Goal: Information Seeking & Learning: Learn about a topic

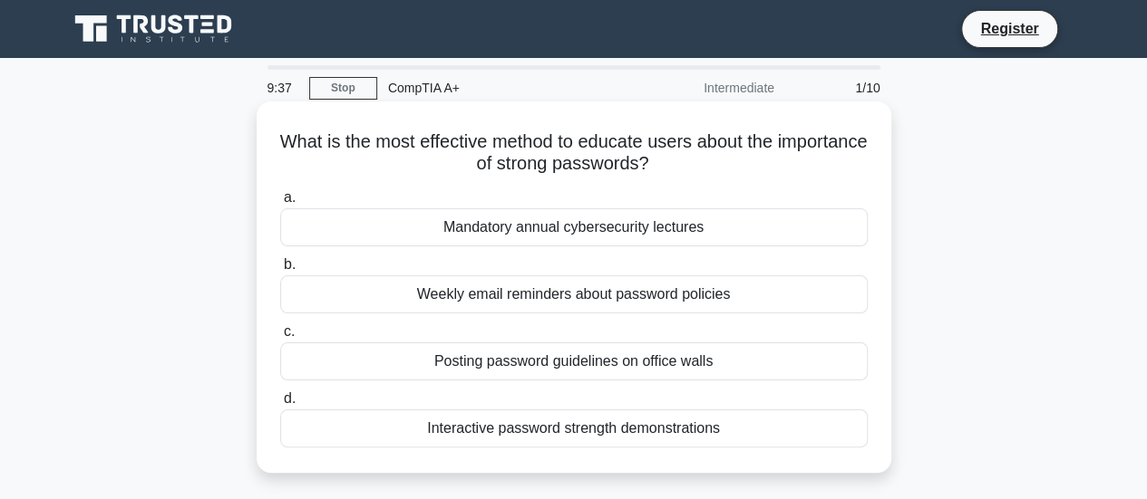
click at [505, 237] on div "Mandatory annual cybersecurity lectures" at bounding box center [573, 227] width 587 height 38
click at [280, 204] on input "a. Mandatory annual cybersecurity lectures" at bounding box center [280, 198] width 0 height 12
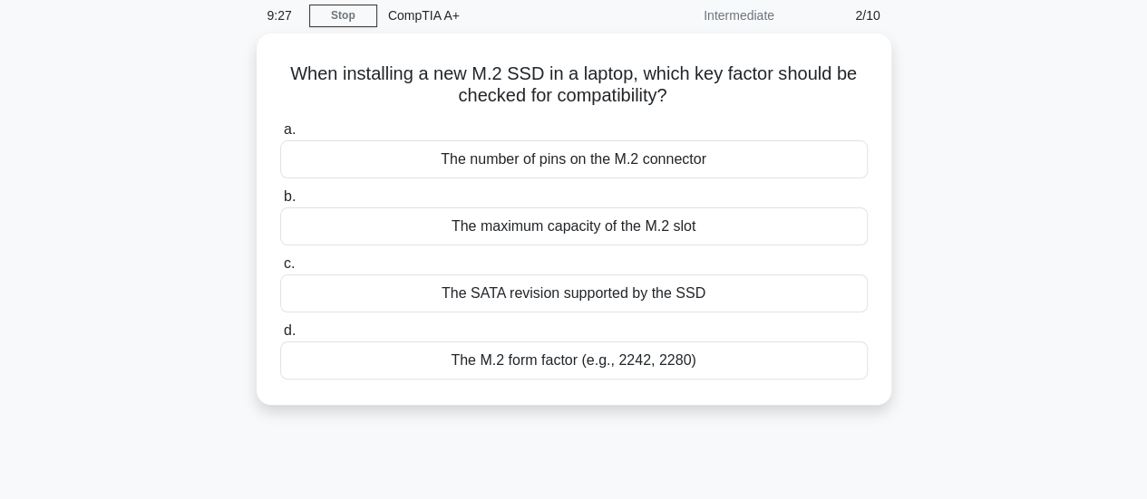
scroll to position [36, 0]
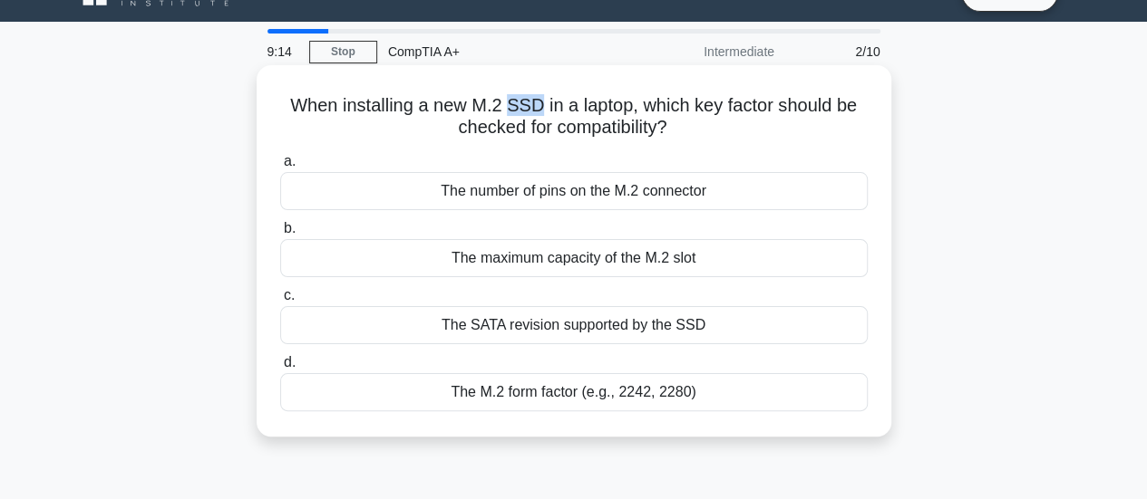
drag, startPoint x: 540, startPoint y: 110, endPoint x: 508, endPoint y: 107, distance: 32.7
click at [508, 107] on h5 "When installing a new M.2 SSD in a laptop, which key factor should be checked f…" at bounding box center [573, 116] width 591 height 45
copy h5 "SSD"
click at [526, 258] on div "The maximum capacity of the M.2 slot" at bounding box center [573, 258] width 587 height 38
click at [280, 235] on input "b. The maximum capacity of the M.2 slot" at bounding box center [280, 229] width 0 height 12
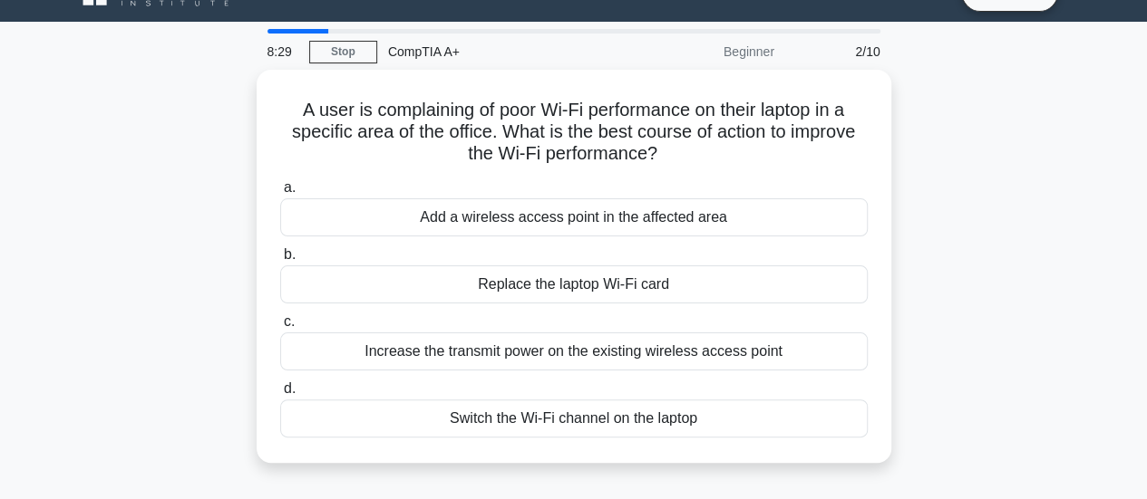
scroll to position [0, 0]
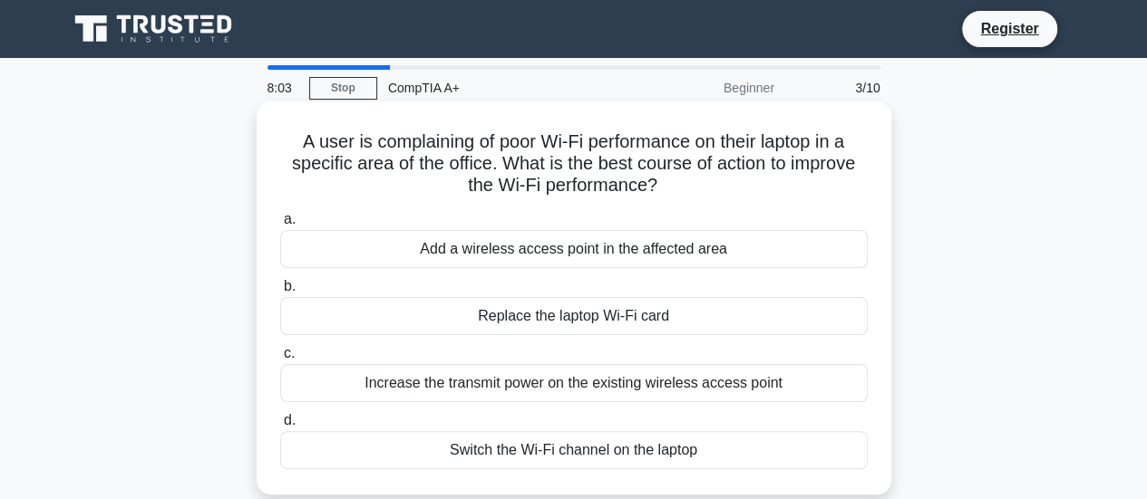
click at [446, 391] on div "Increase the transmit power on the existing wireless access point" at bounding box center [573, 383] width 587 height 38
click at [280, 360] on input "c. Increase the transmit power on the existing wireless access point" at bounding box center [280, 354] width 0 height 12
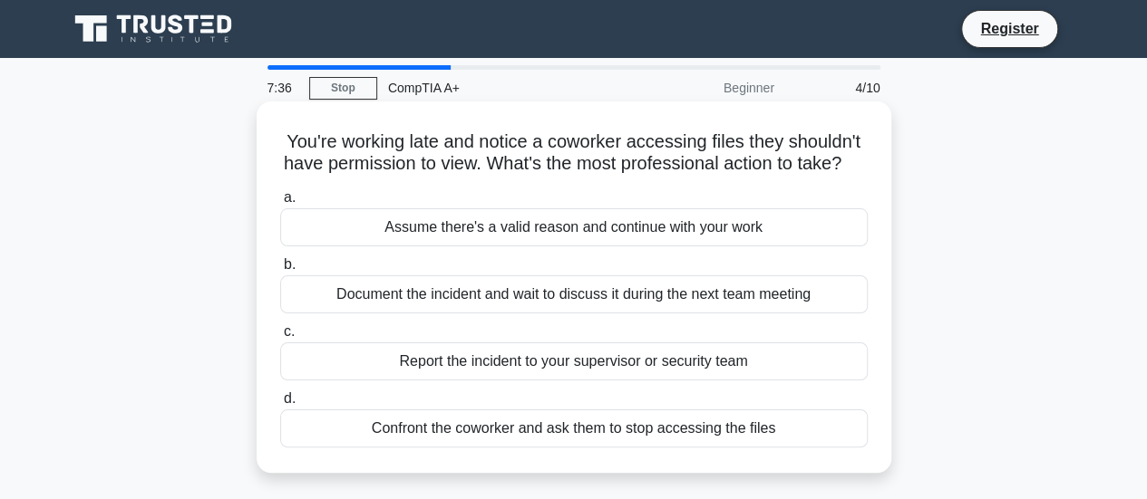
click at [450, 381] on div "Report the incident to your supervisor or security team" at bounding box center [573, 362] width 587 height 38
click at [280, 338] on input "c. Report the incident to your supervisor or security team" at bounding box center [280, 332] width 0 height 12
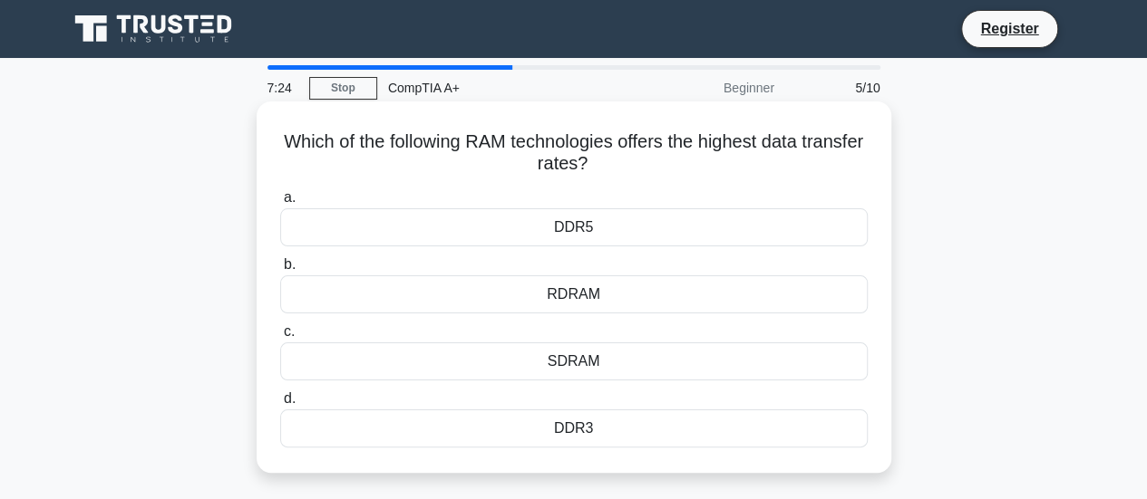
click at [545, 294] on div "RDRAM" at bounding box center [573, 295] width 587 height 38
click at [280, 271] on input "b. RDRAM" at bounding box center [280, 265] width 0 height 12
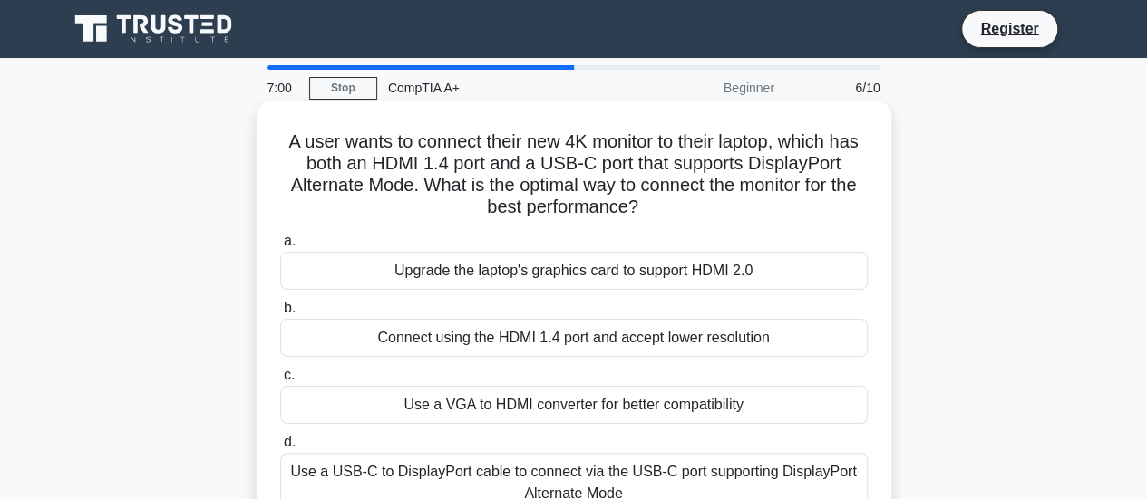
click at [640, 270] on div "Upgrade the laptop's graphics card to support HDMI 2.0" at bounding box center [573, 271] width 587 height 38
click at [280, 247] on input "a. Upgrade the laptop's graphics card to support HDMI 2.0" at bounding box center [280, 242] width 0 height 12
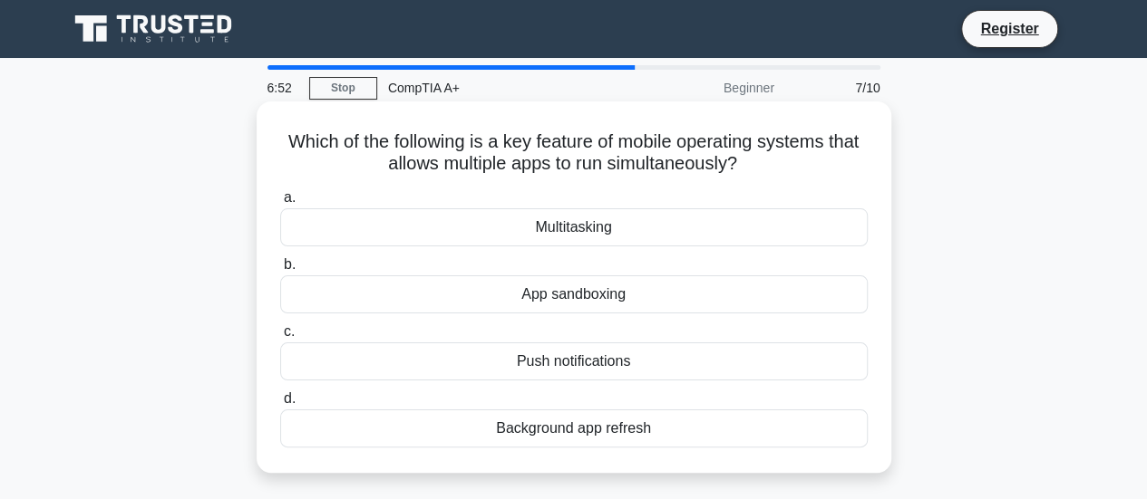
click at [589, 242] on div "Multitasking" at bounding box center [573, 227] width 587 height 38
click at [280, 204] on input "a. Multitasking" at bounding box center [280, 198] width 0 height 12
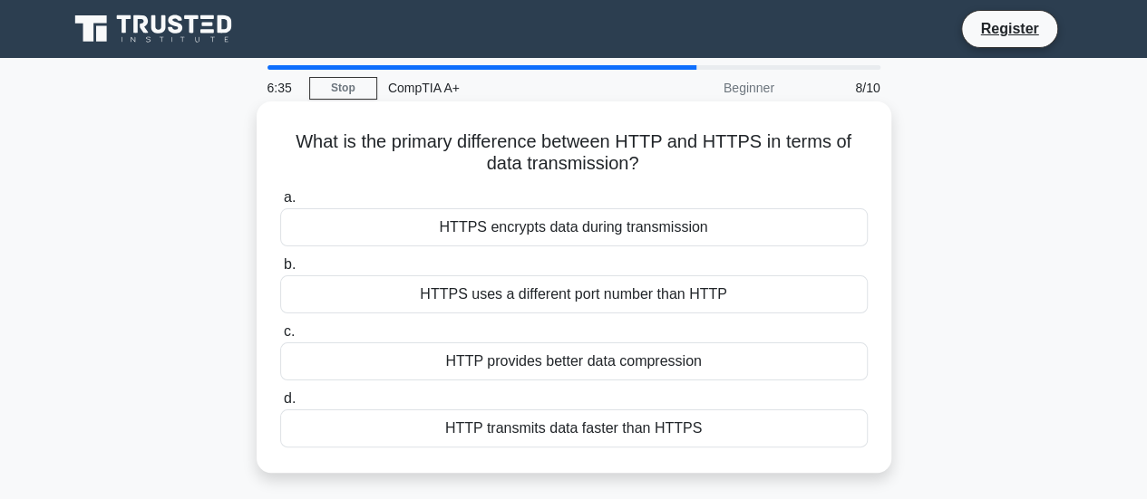
click at [551, 298] on div "HTTPS uses a different port number than HTTP" at bounding box center [573, 295] width 587 height 38
click at [280, 271] on input "b. HTTPS uses a different port number than HTTP" at bounding box center [280, 265] width 0 height 12
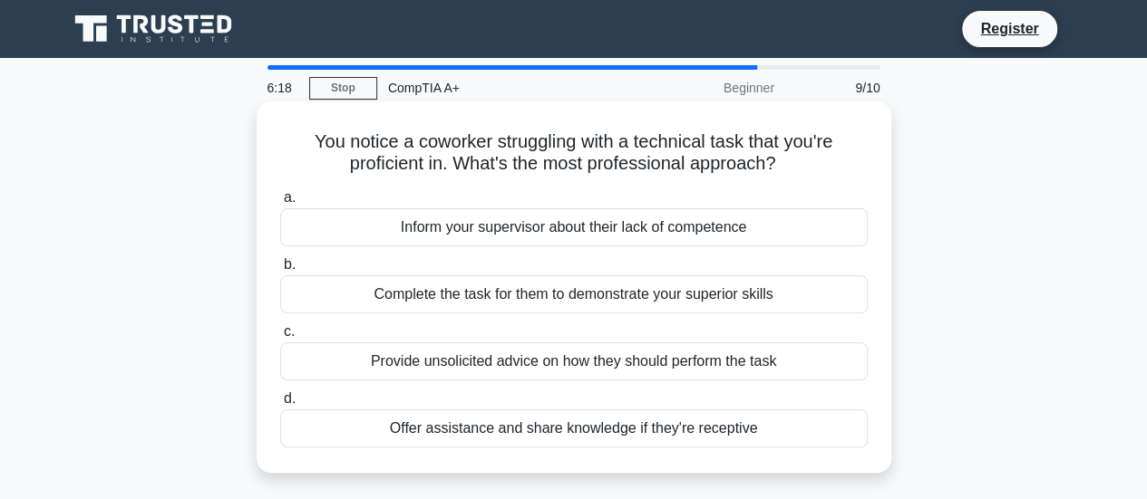
click at [547, 228] on div "Inform your supervisor about their lack of competence" at bounding box center [573, 227] width 587 height 38
click at [280, 204] on input "a. Inform your supervisor about their lack of competence" at bounding box center [280, 198] width 0 height 12
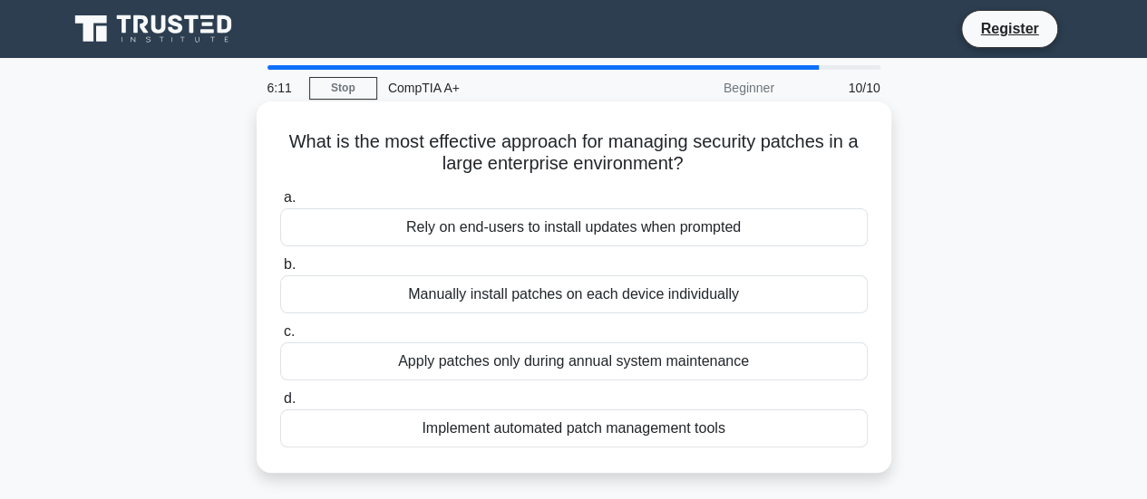
click at [458, 431] on div "Implement automated patch management tools" at bounding box center [573, 429] width 587 height 38
click at [280, 405] on input "d. Implement automated patch management tools" at bounding box center [280, 399] width 0 height 12
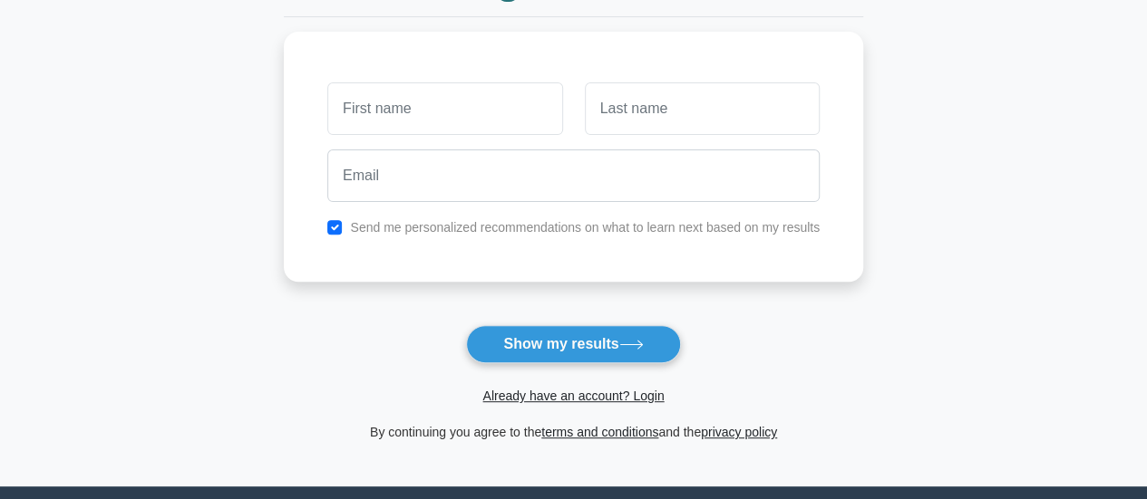
scroll to position [226, 0]
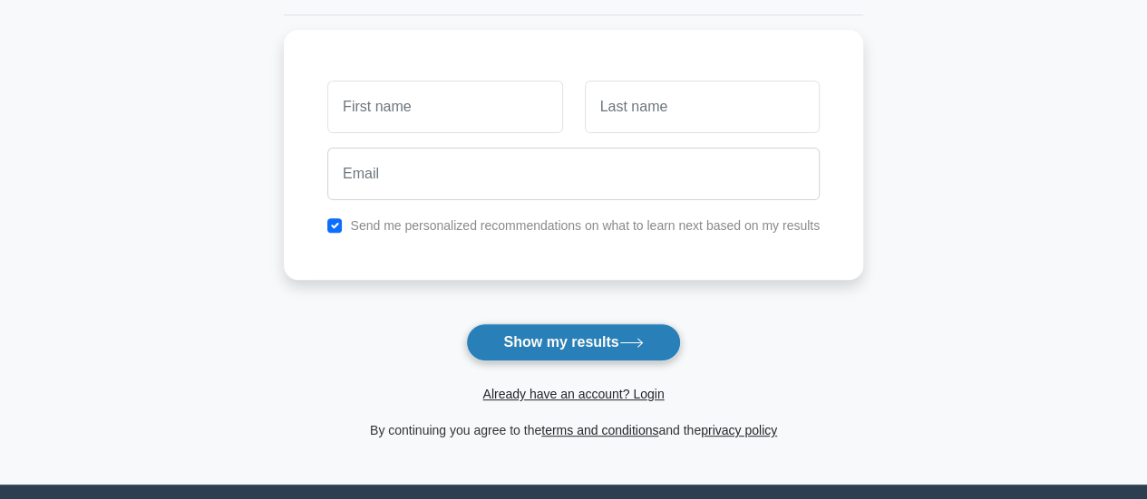
click at [555, 331] on button "Show my results" at bounding box center [573, 343] width 214 height 38
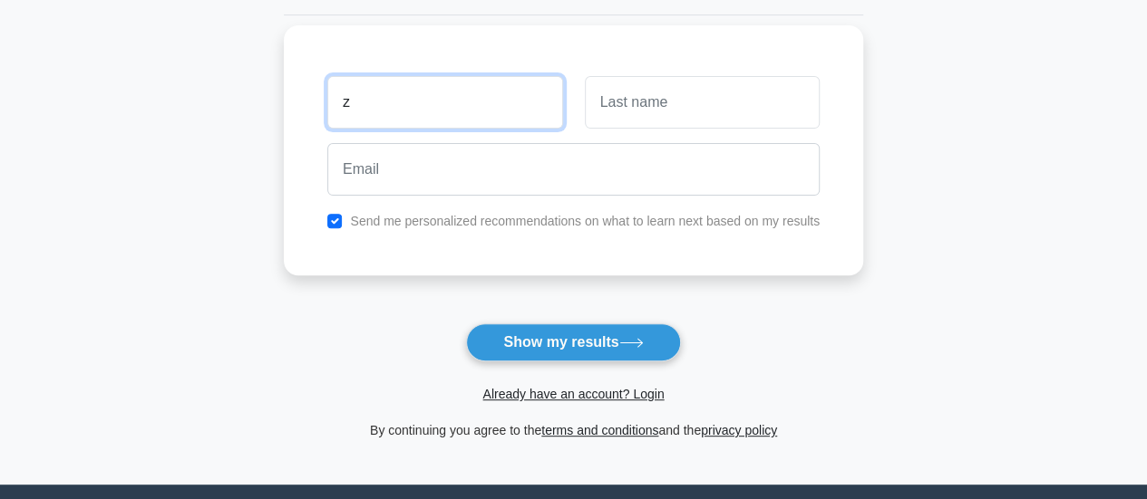
type input "z"
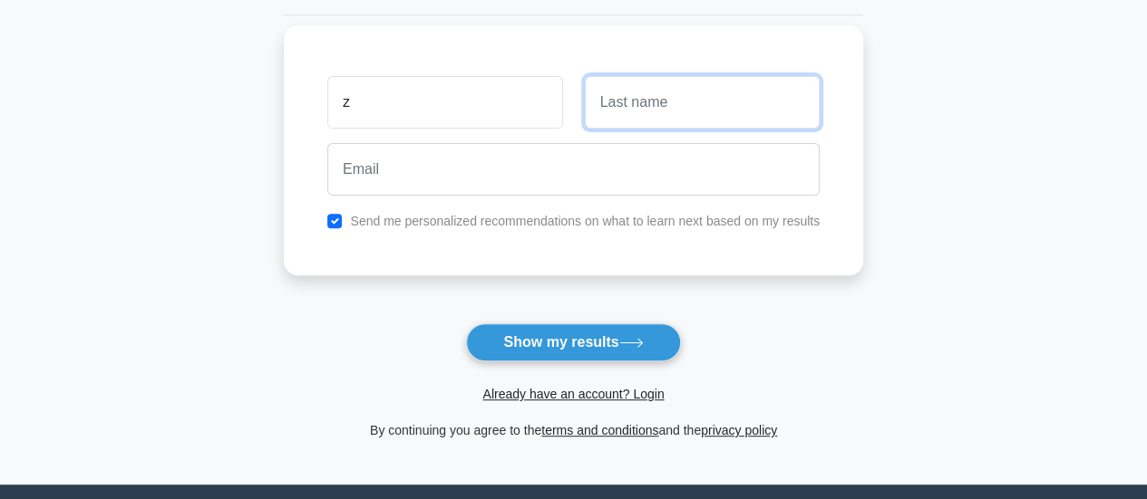
click at [656, 110] on input "text" at bounding box center [702, 102] width 235 height 53
type input "z"
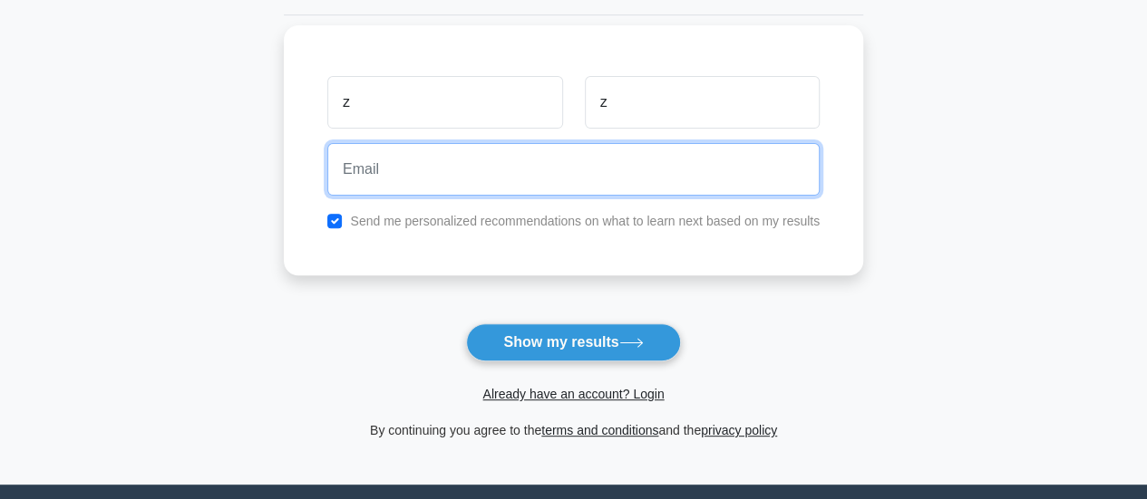
click at [573, 179] on input "email" at bounding box center [573, 169] width 492 height 53
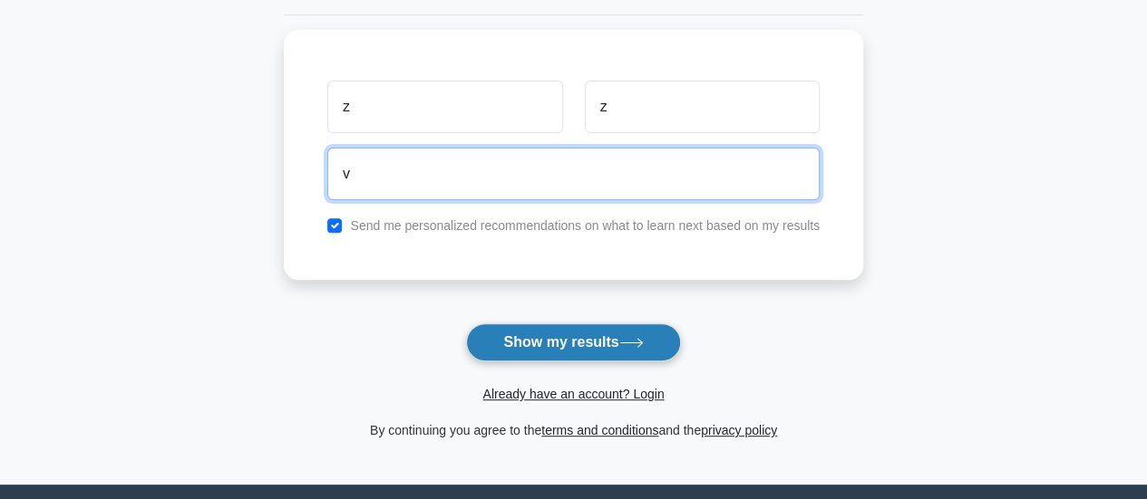
type input "v"
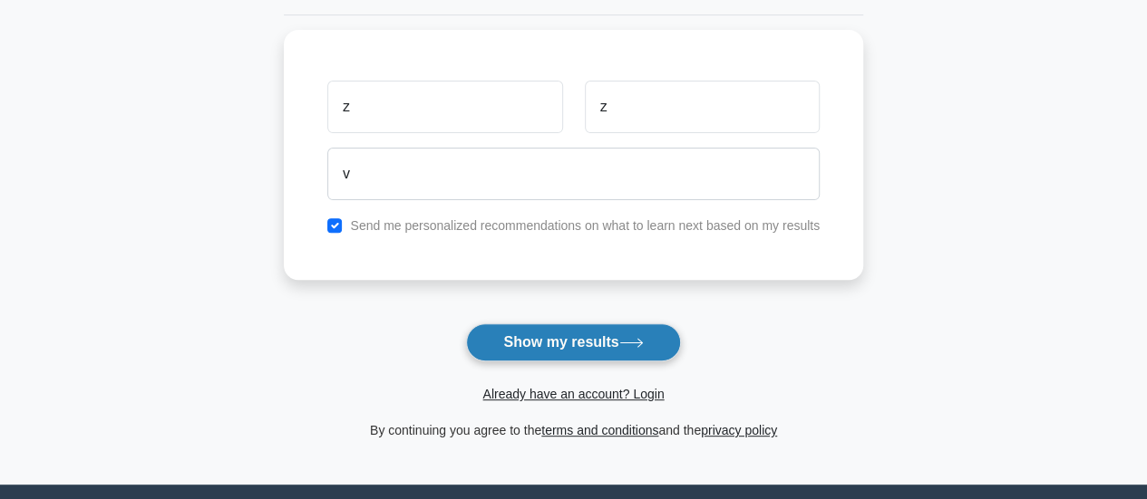
click at [590, 330] on button "Show my results" at bounding box center [573, 343] width 214 height 38
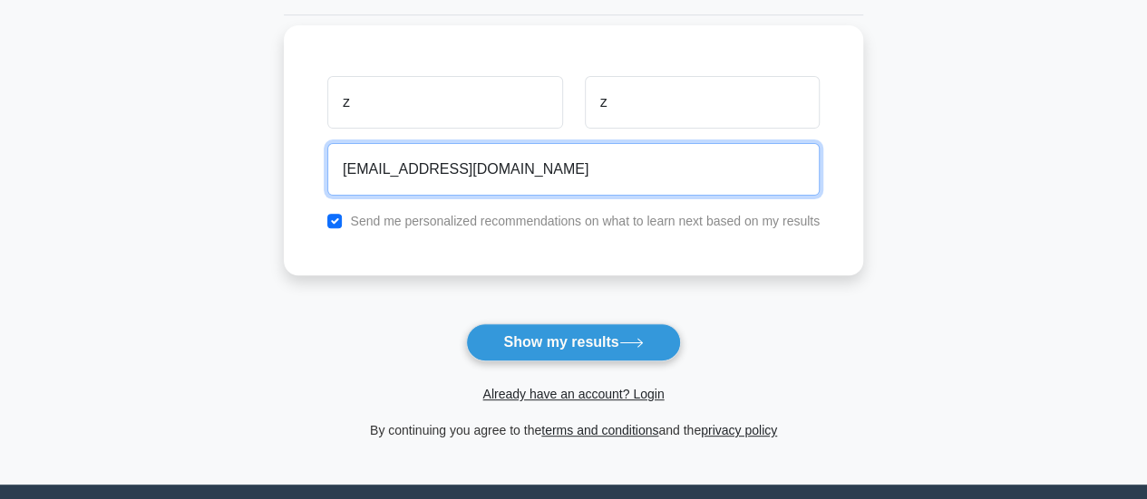
type input "zinhlentombela7@GMAIL.COM"
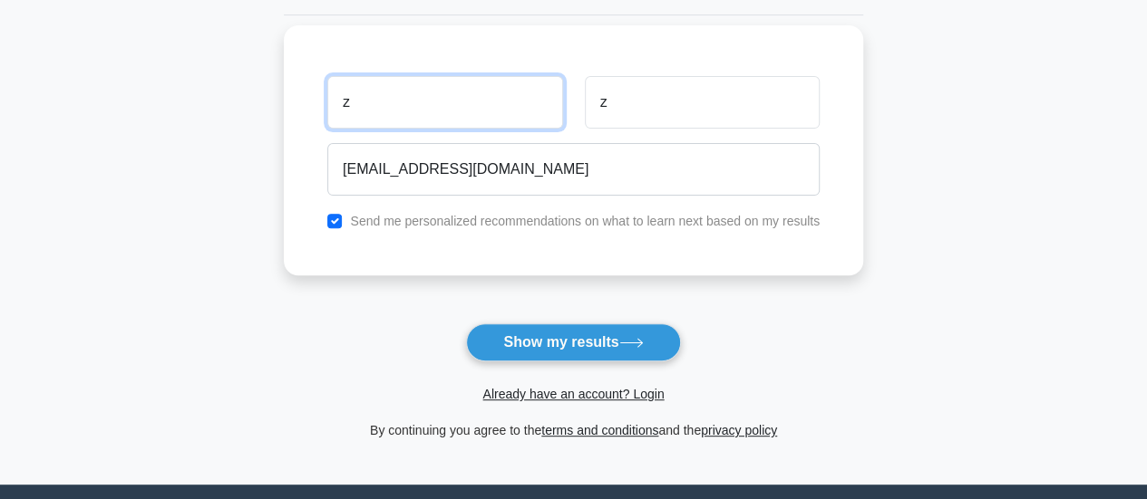
click at [384, 97] on input "z" at bounding box center [444, 102] width 235 height 53
type input "zINHLE"
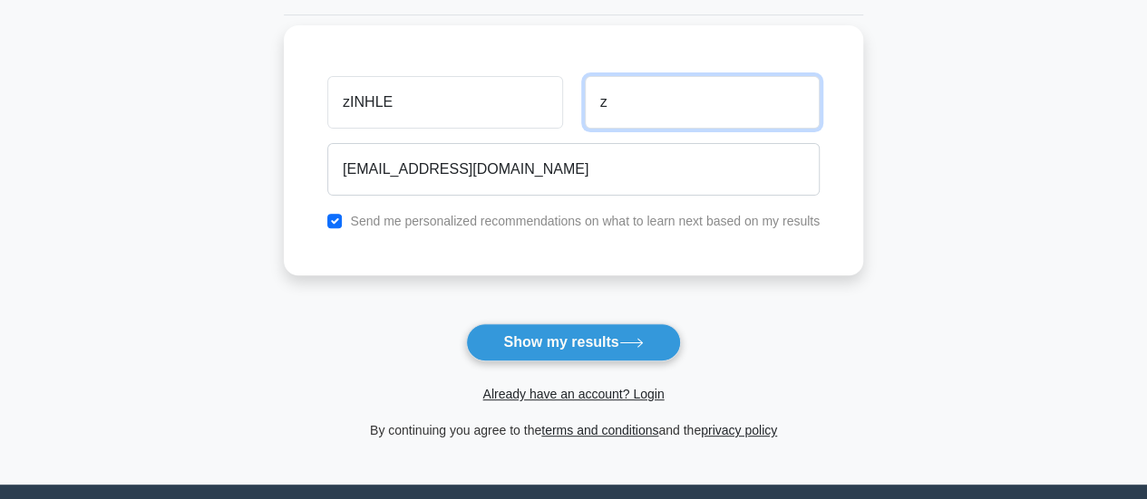
click at [663, 97] on input "z" at bounding box center [702, 102] width 235 height 53
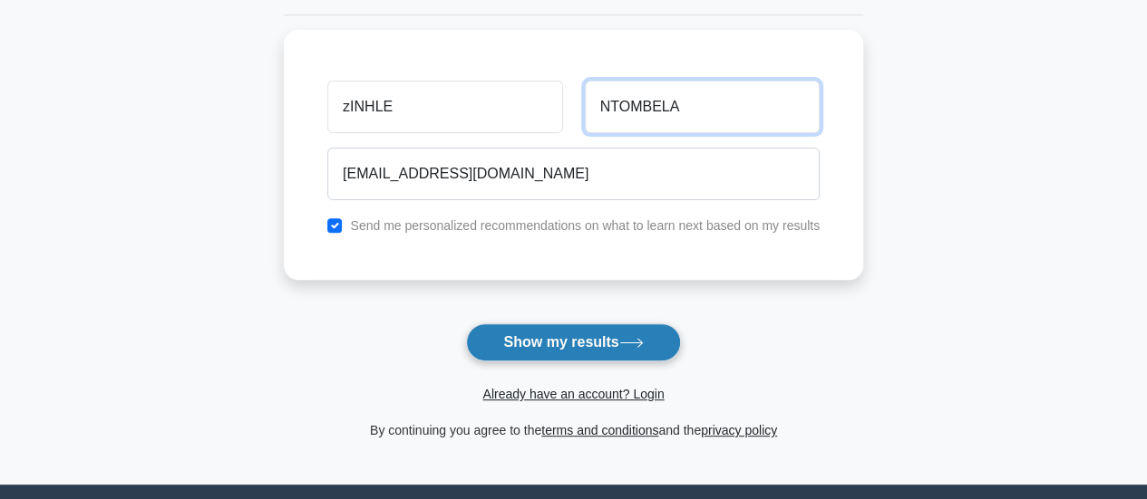
type input "NTOMBELA"
click at [581, 344] on button "Show my results" at bounding box center [573, 343] width 214 height 38
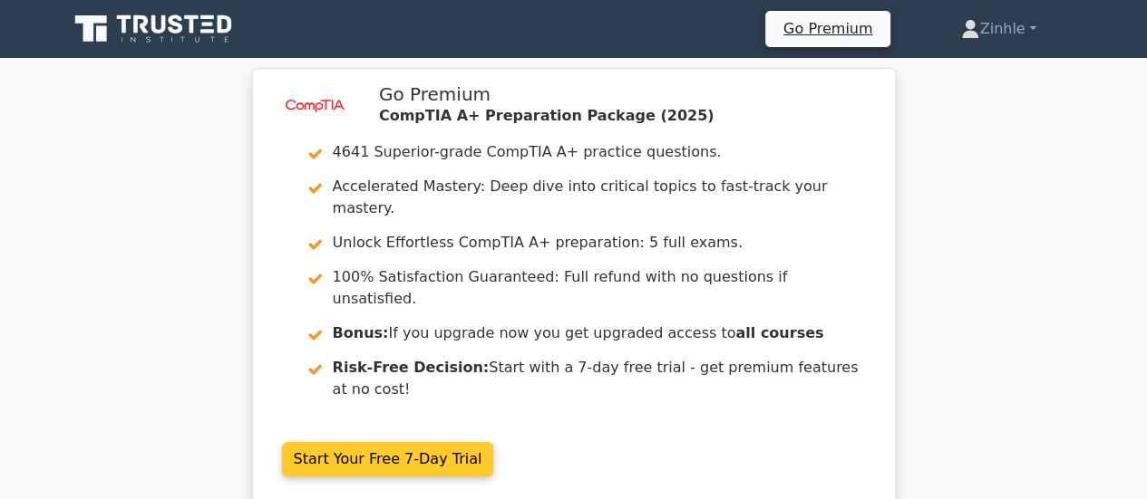
click at [373, 442] on link "Start Your Free 7-Day Trial" at bounding box center [388, 459] width 212 height 34
